Goal: Information Seeking & Learning: Check status

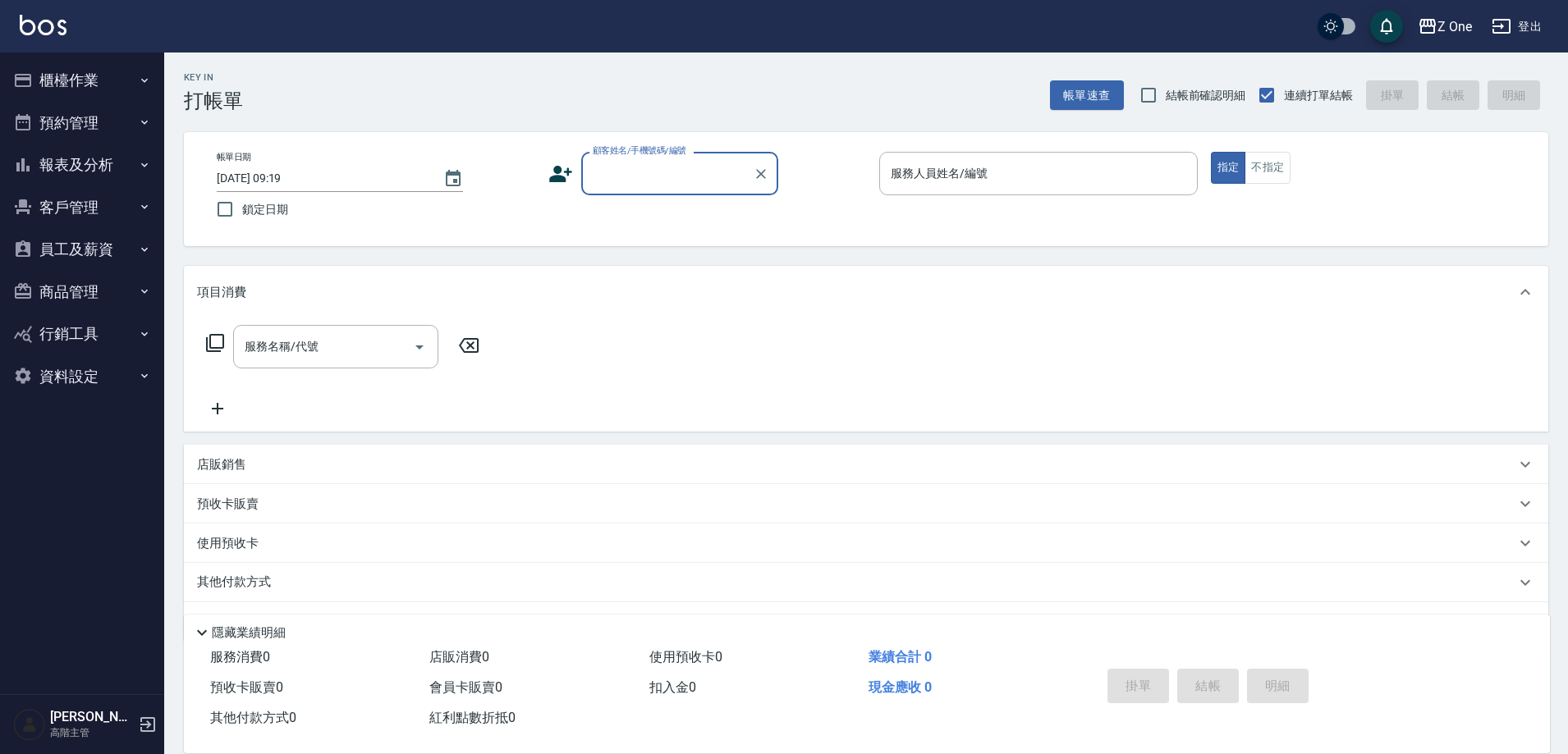
click at [84, 162] on button "報表及分析" at bounding box center [81, 165] width 151 height 42
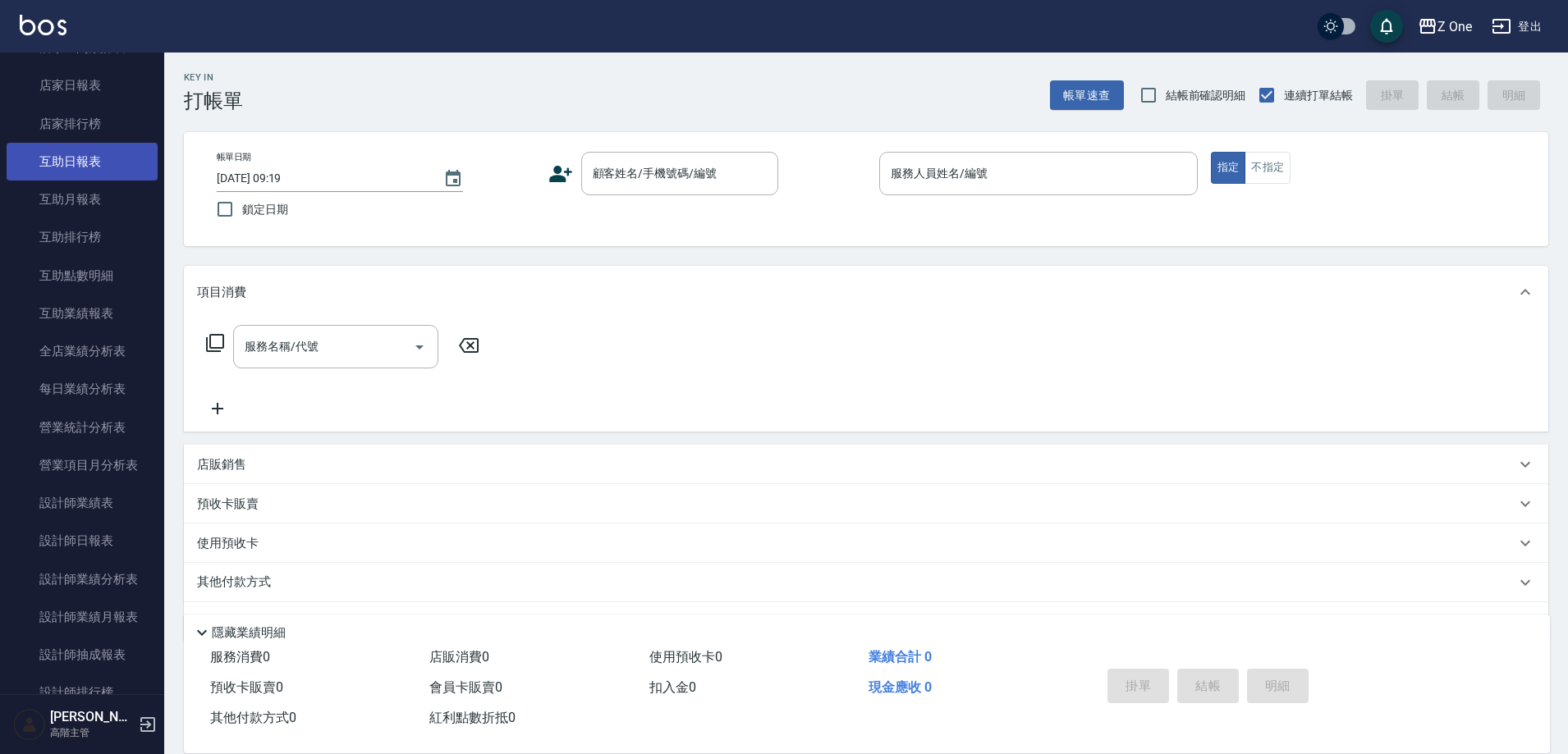
scroll to position [246, 0]
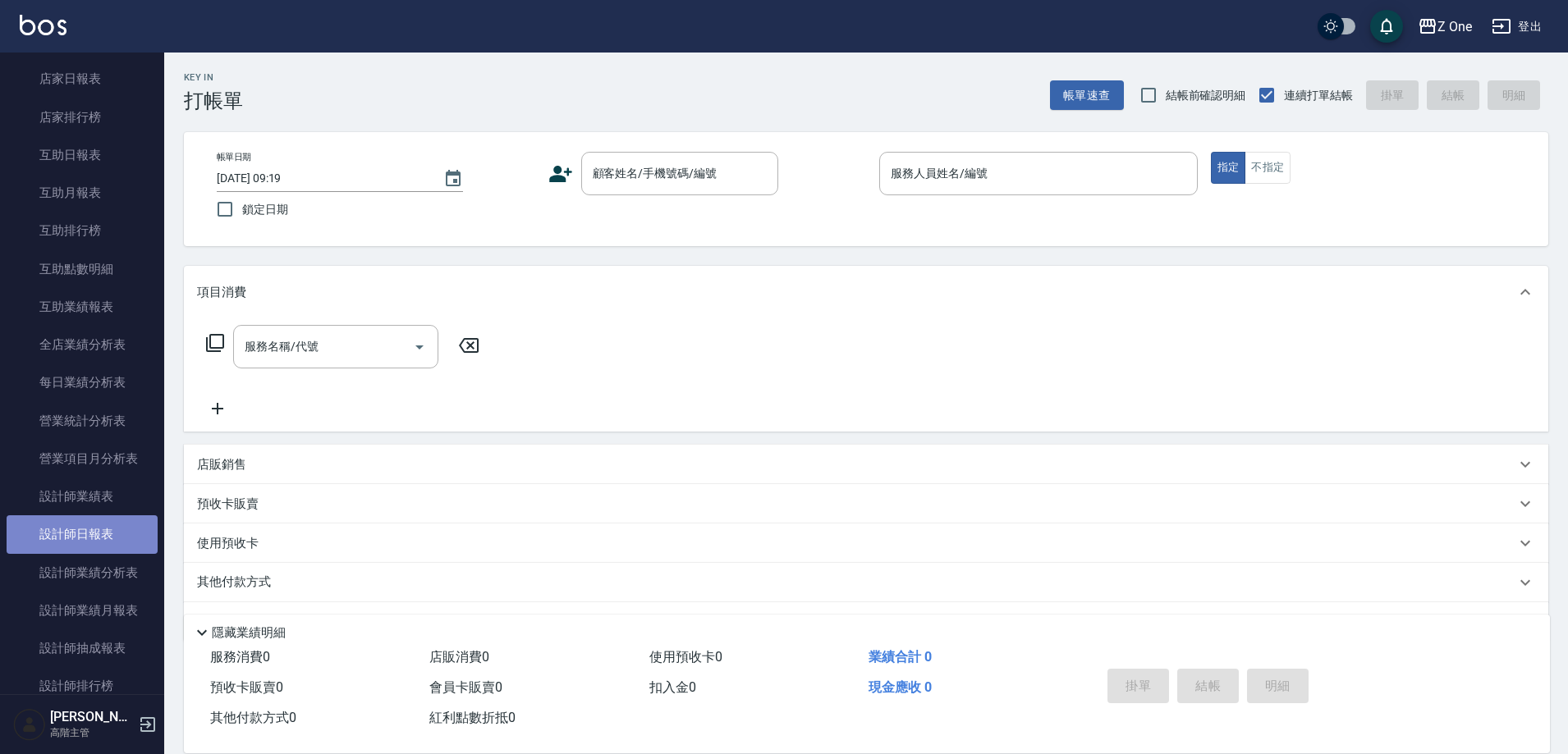
click at [124, 538] on link "設計師日報表" at bounding box center [81, 534] width 151 height 38
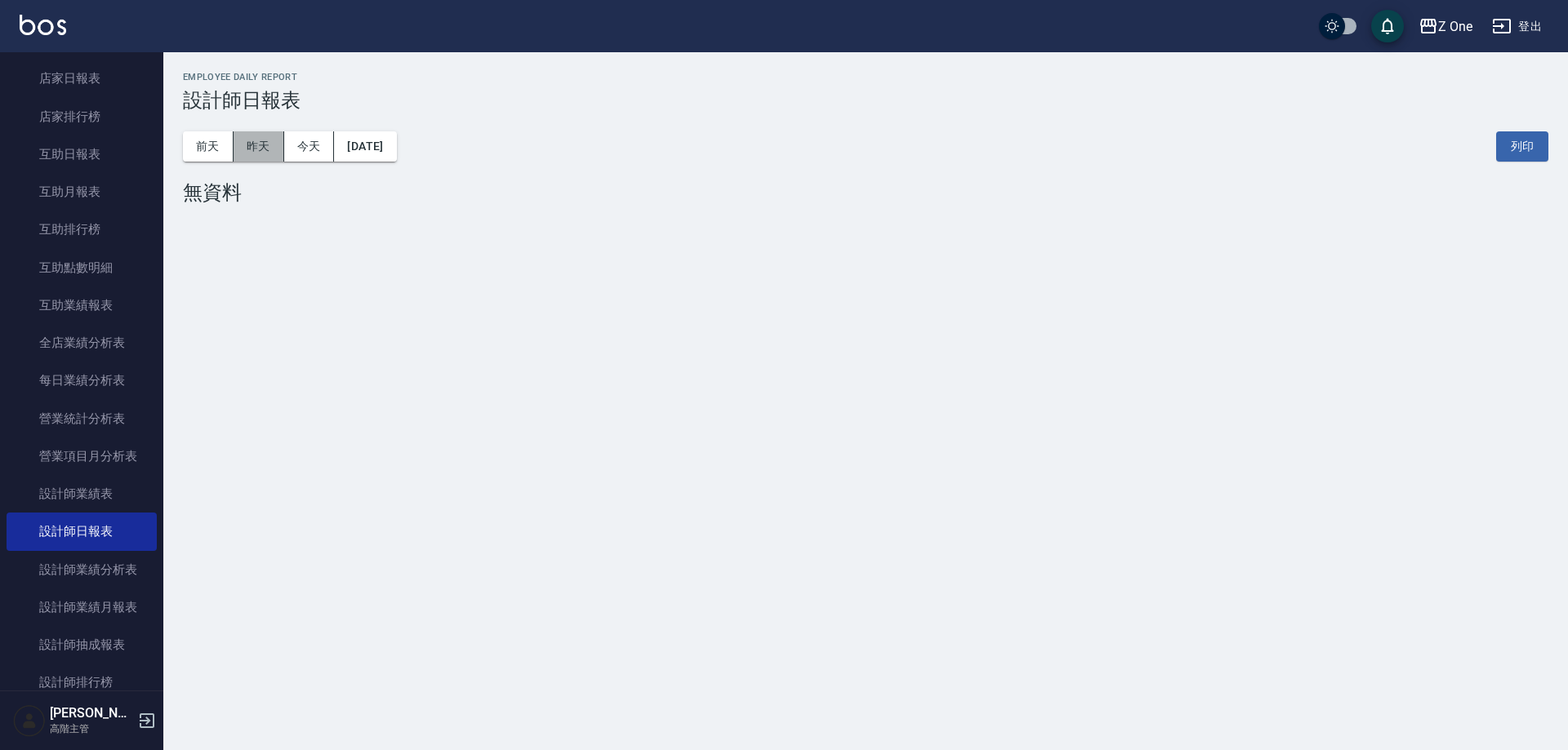
click at [245, 145] on button "昨天" at bounding box center [259, 147] width 51 height 30
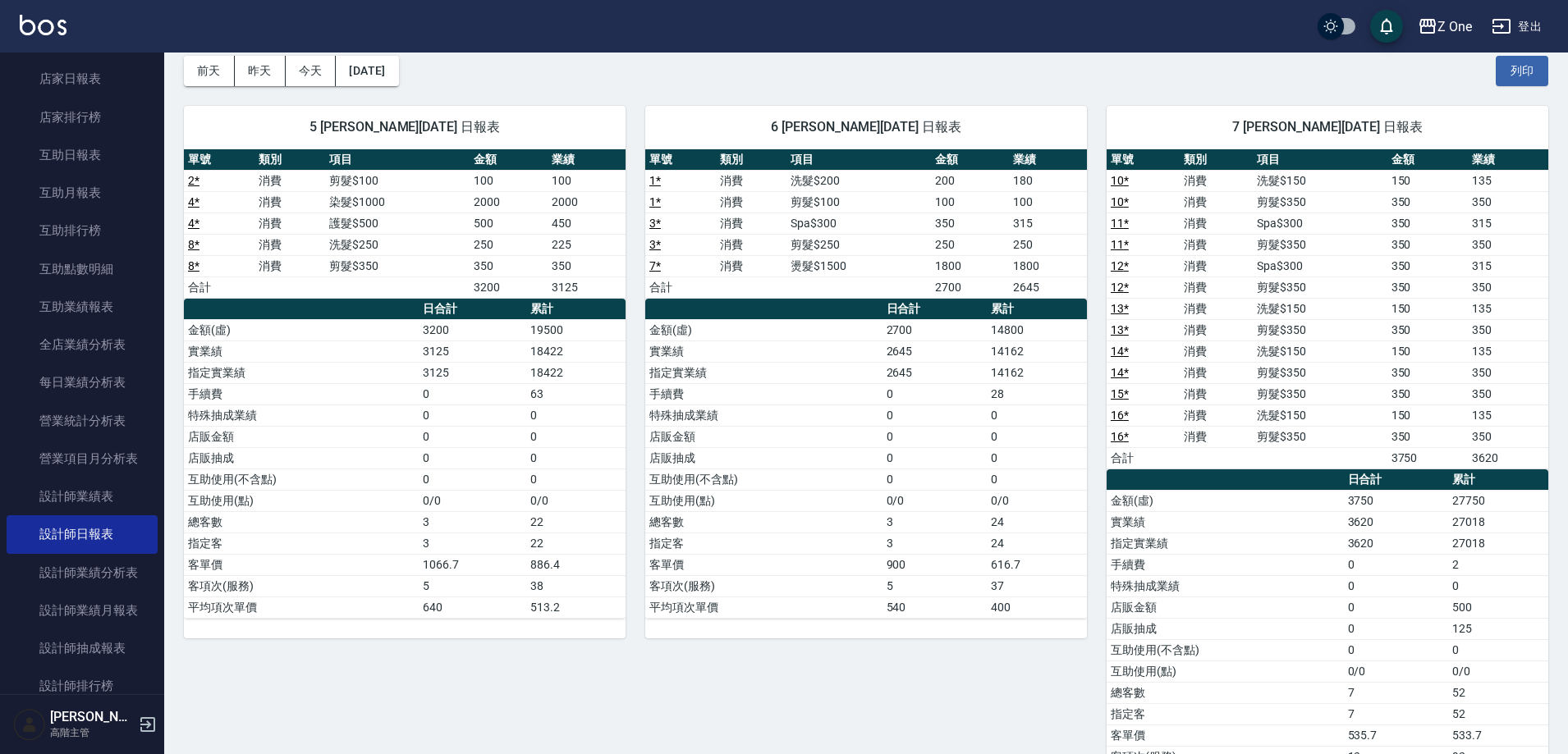
scroll to position [82, 0]
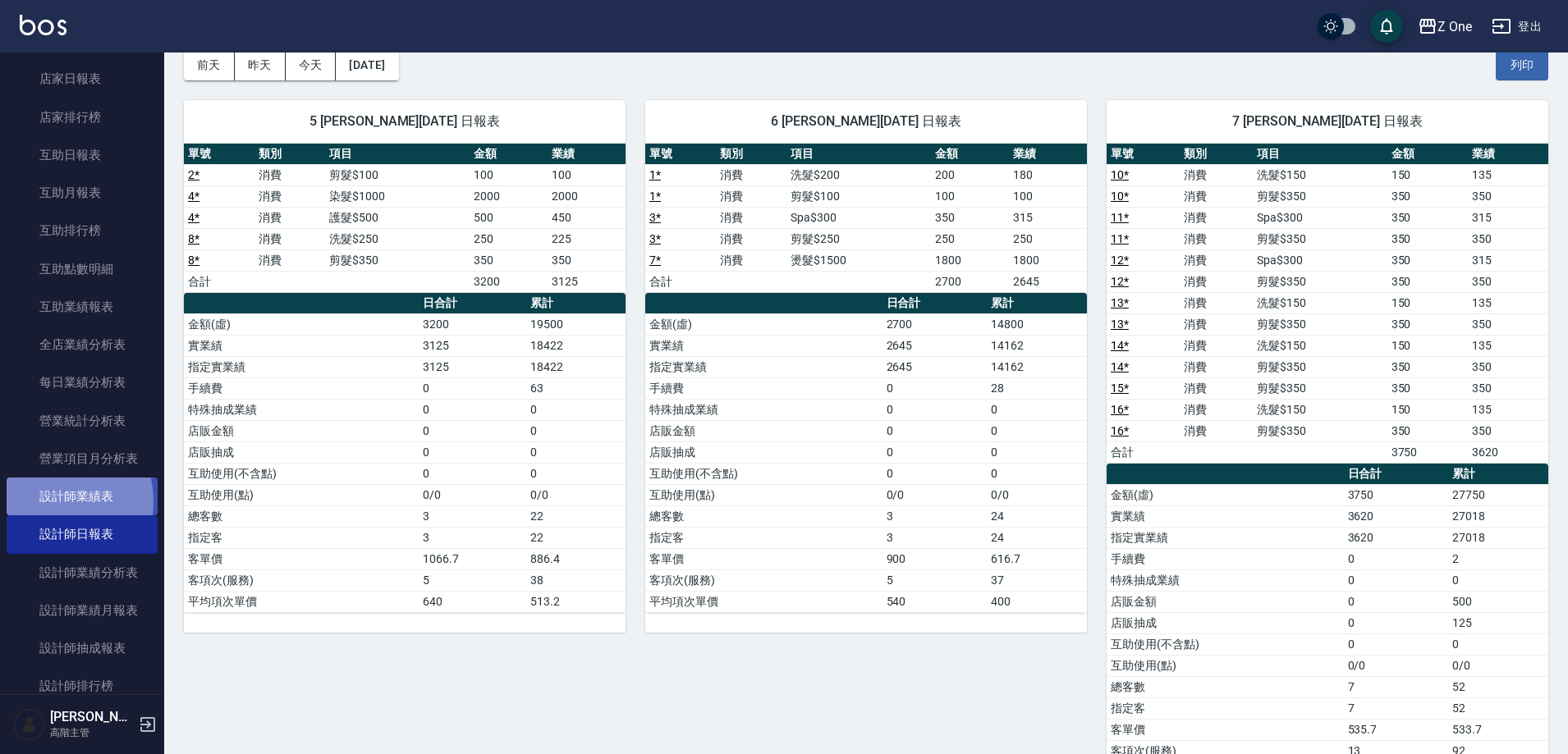
click at [50, 501] on link "設計師業績表" at bounding box center [81, 496] width 151 height 38
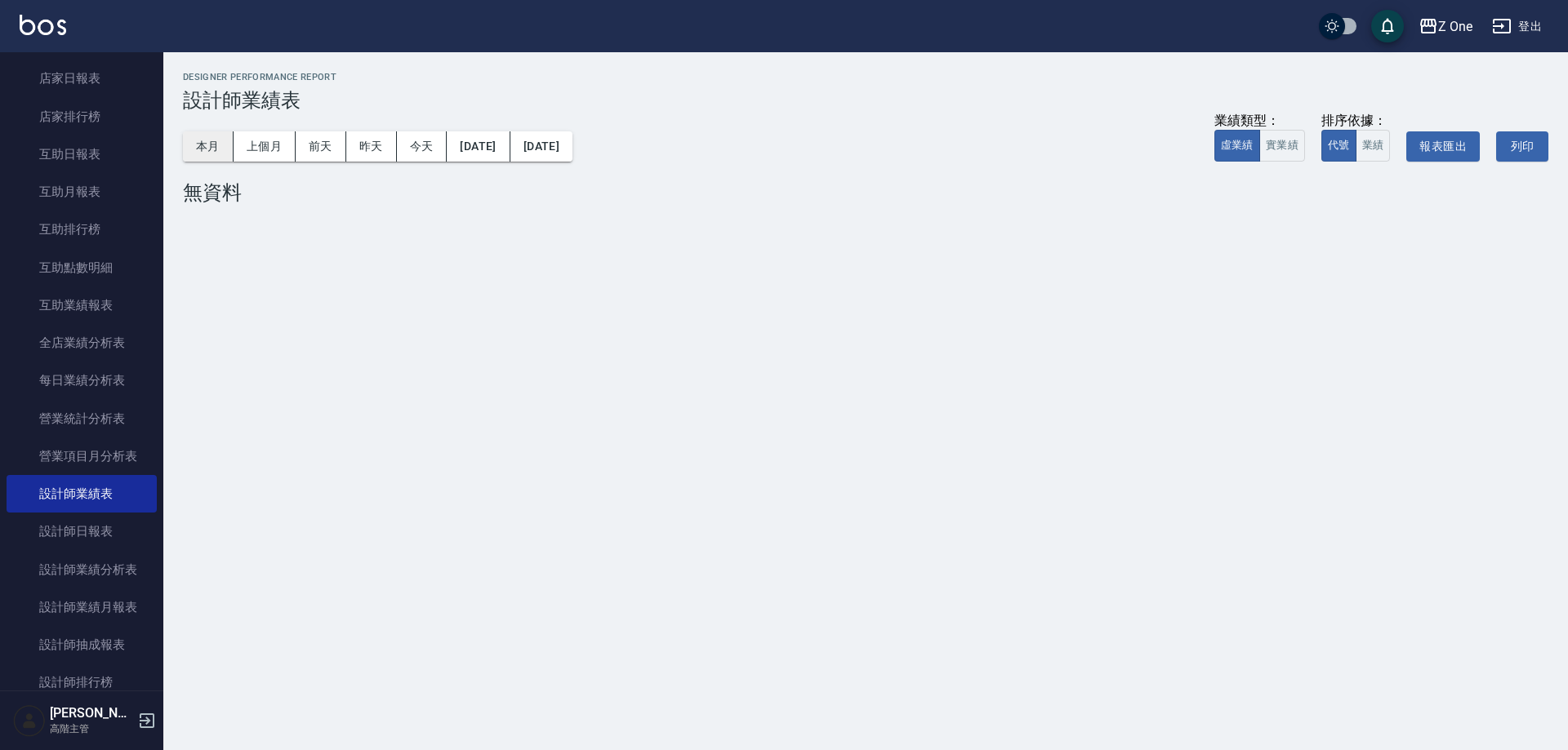
click at [203, 148] on button "本月" at bounding box center [208, 147] width 51 height 30
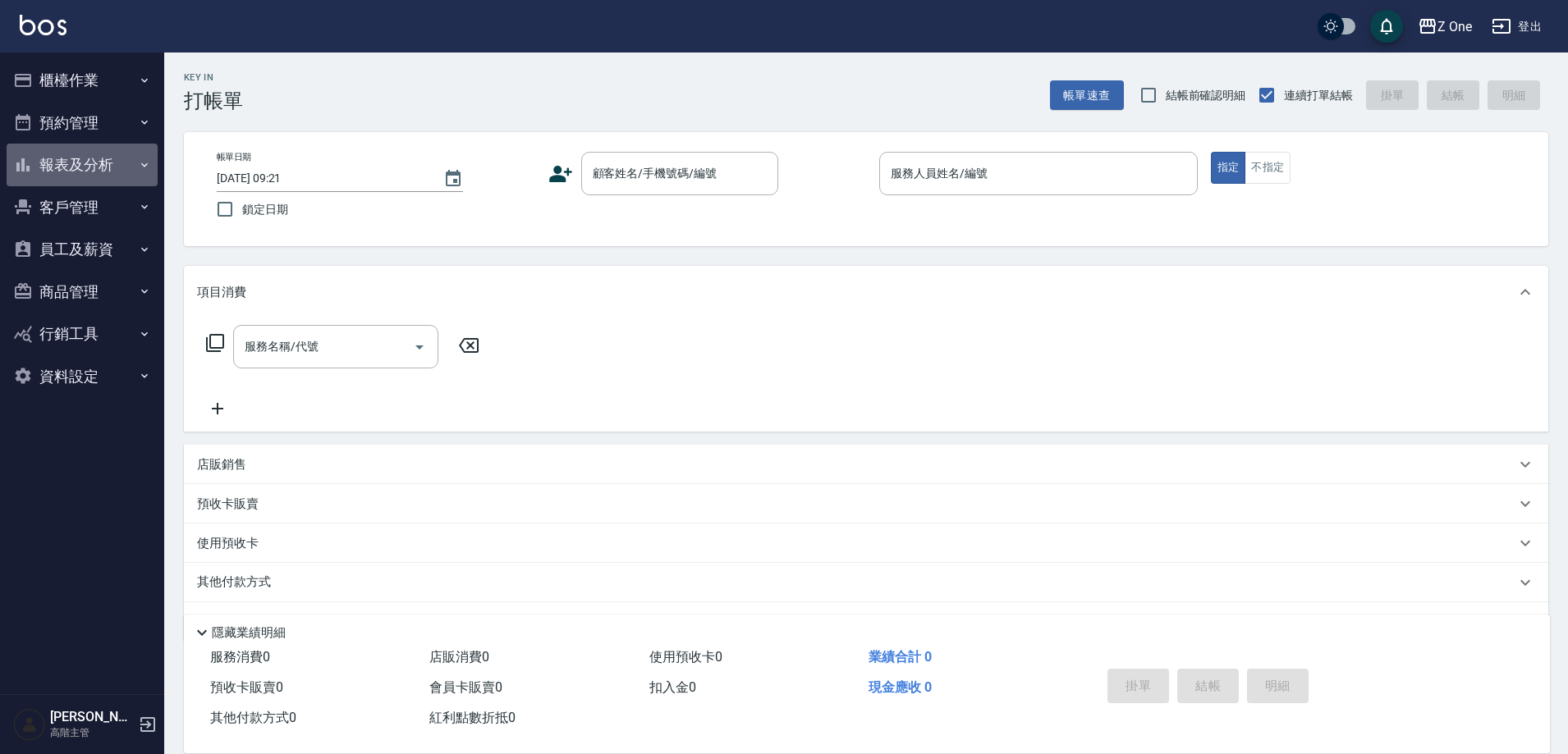
click at [70, 157] on button "報表及分析" at bounding box center [81, 165] width 151 height 42
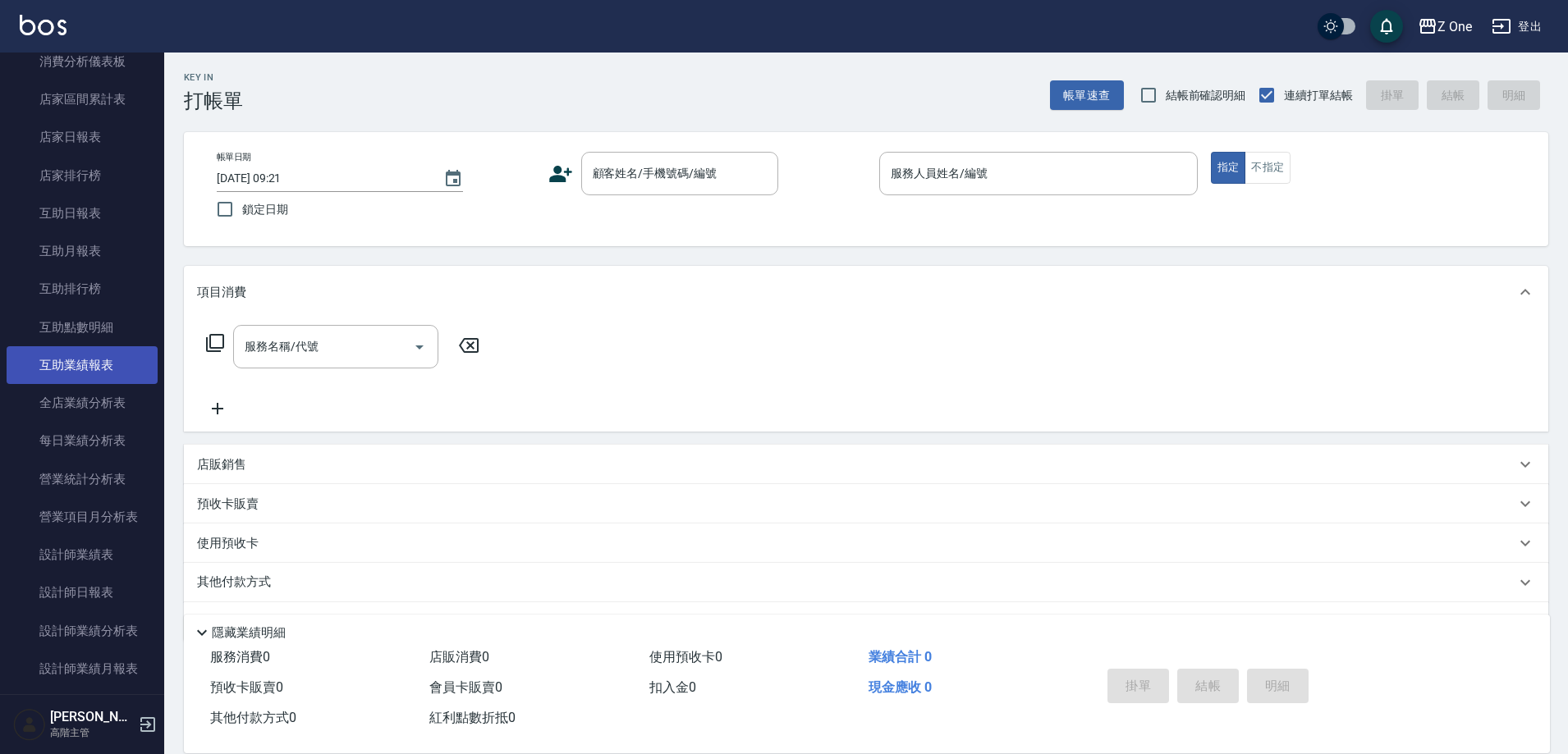
scroll to position [164, 0]
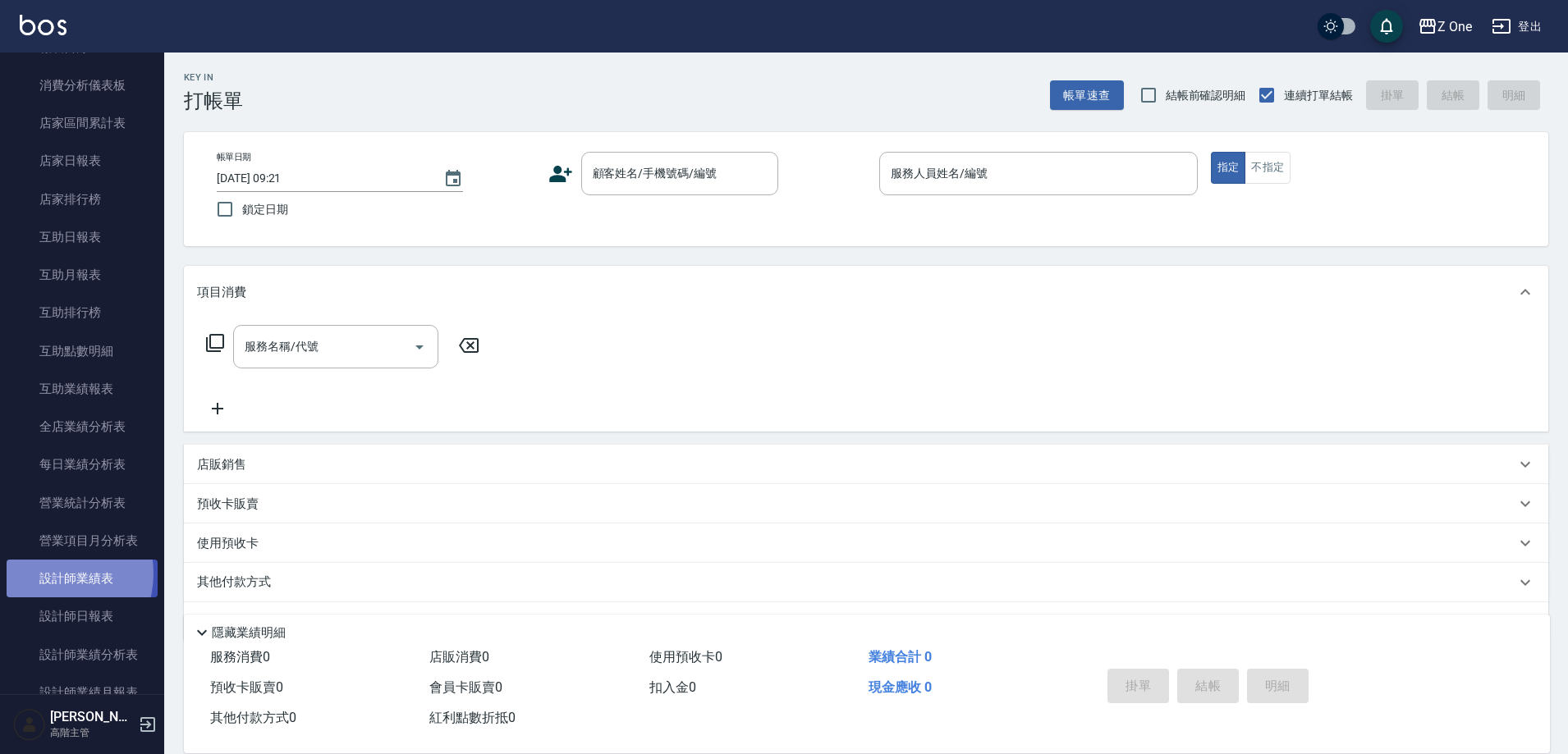
click at [51, 574] on link "設計師業績表" at bounding box center [81, 578] width 151 height 38
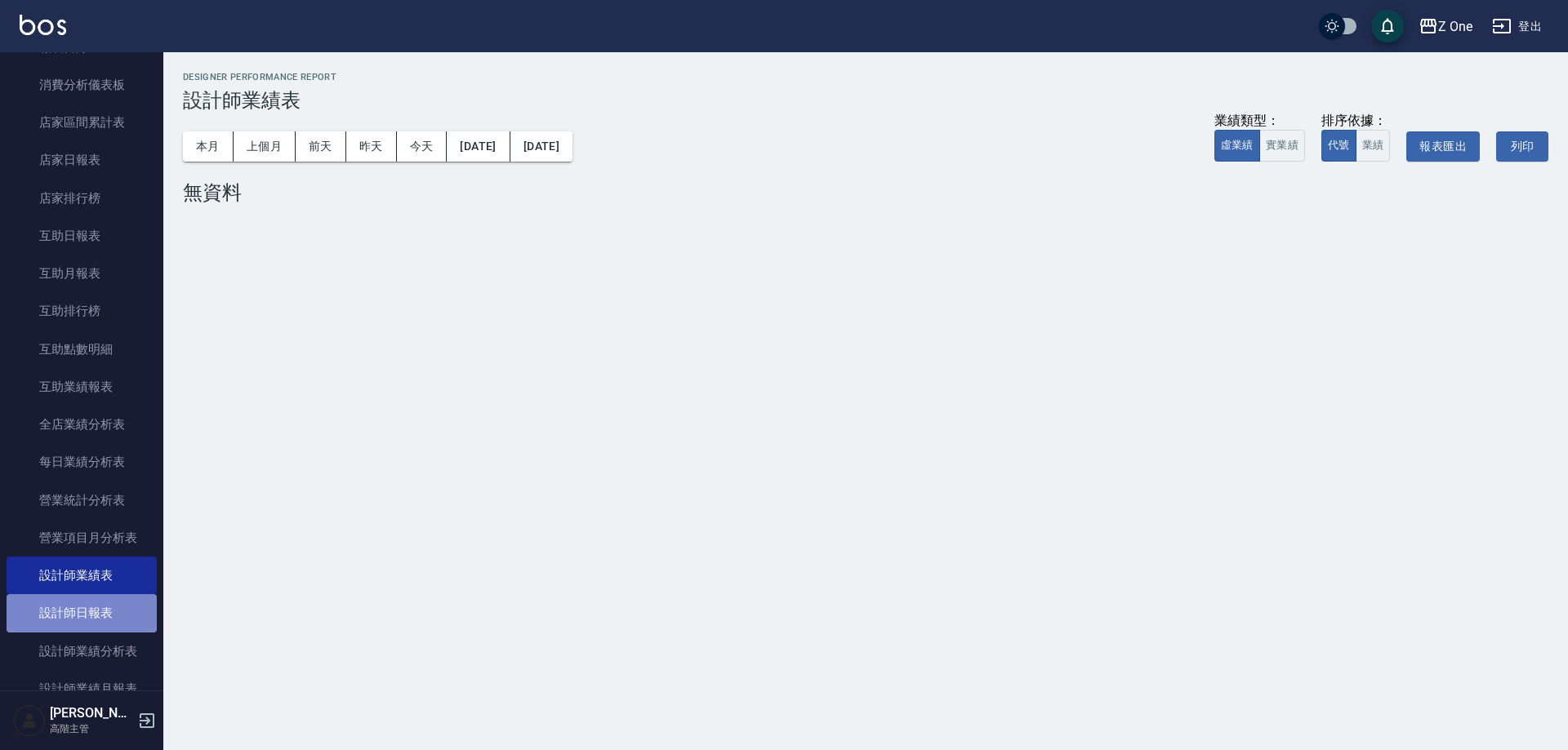
click at [96, 605] on link "設計師日報表" at bounding box center [81, 613] width 150 height 38
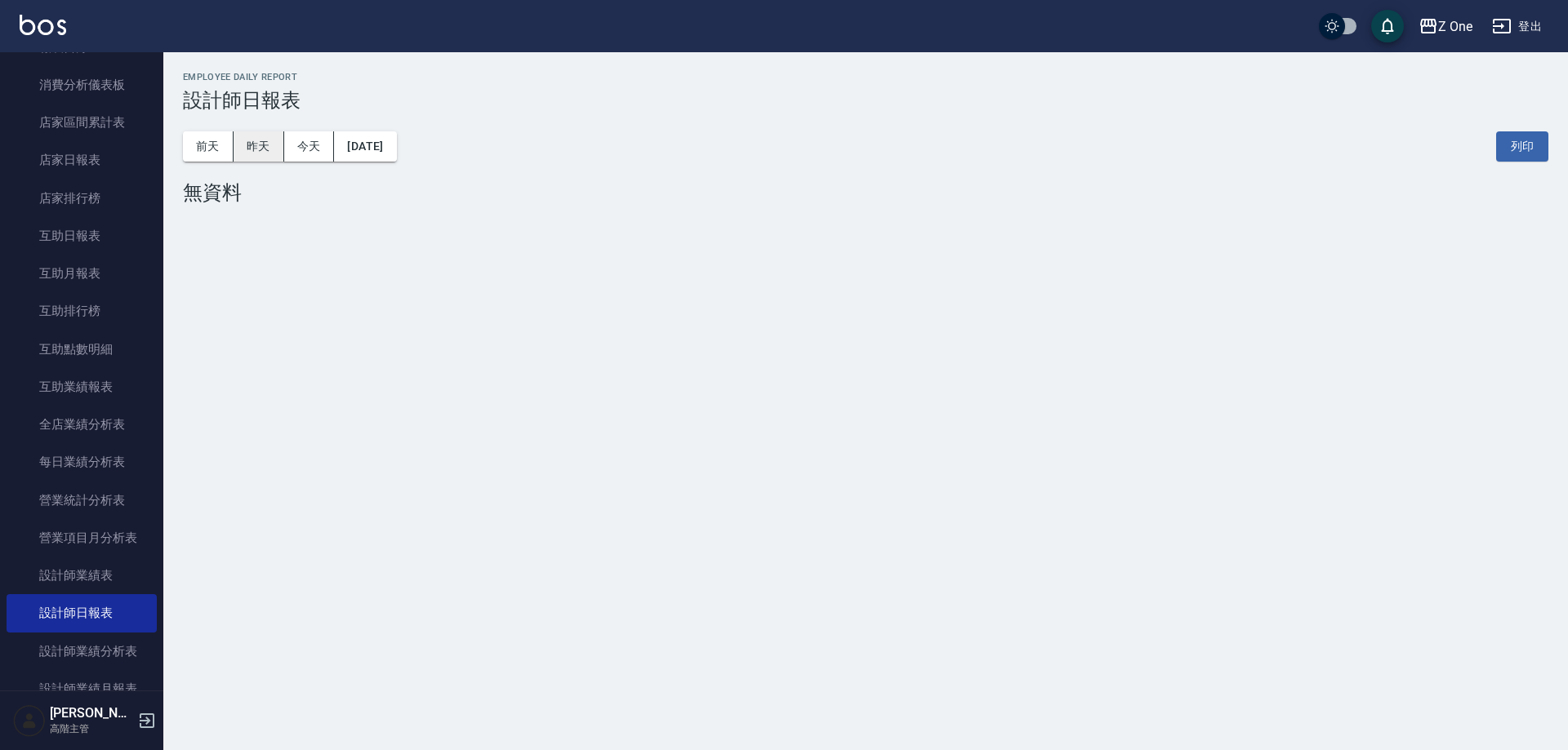
click at [245, 139] on button "昨天" at bounding box center [259, 147] width 51 height 30
